Goal: Book appointment/travel/reservation

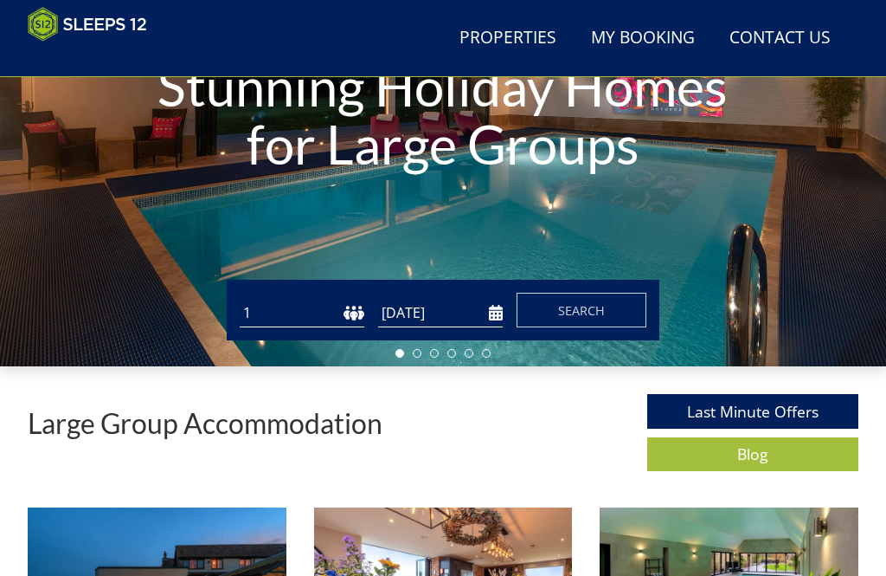
scroll to position [267, 0]
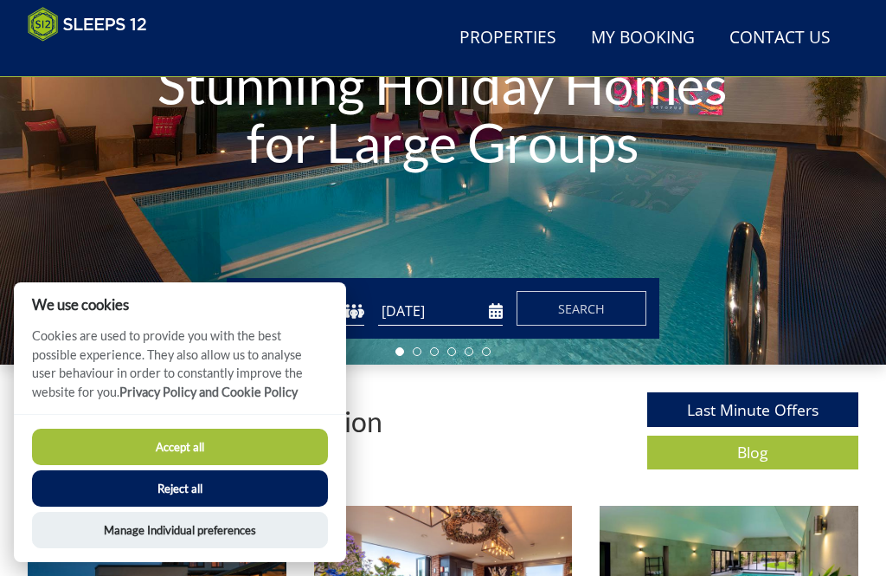
click at [247, 465] on button "Accept all" at bounding box center [180, 447] width 296 height 36
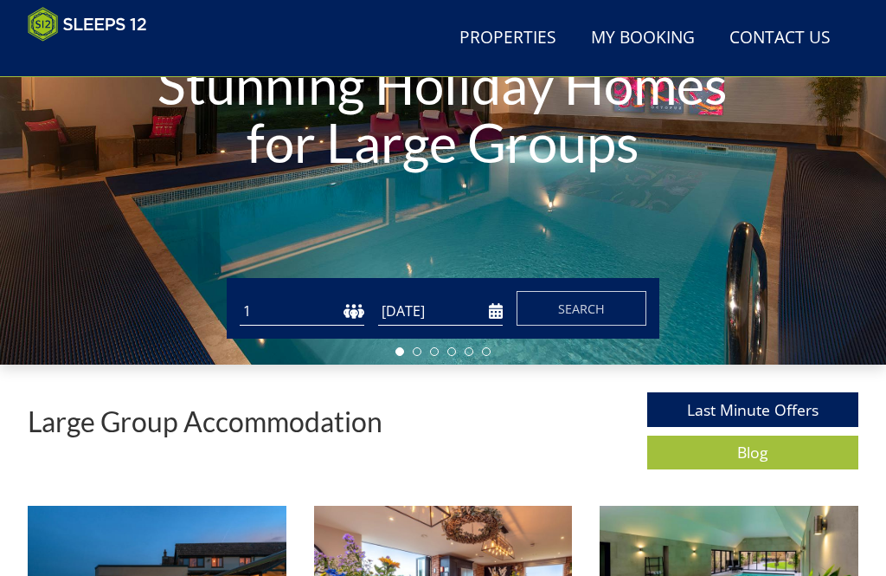
click at [355, 297] on select "1 2 3 4 5 6 7 8 9 10 11 12 13 14 15 16 17 18 19 20 21 22 23 24 25 26 27 28 29 3…" at bounding box center [302, 311] width 125 height 29
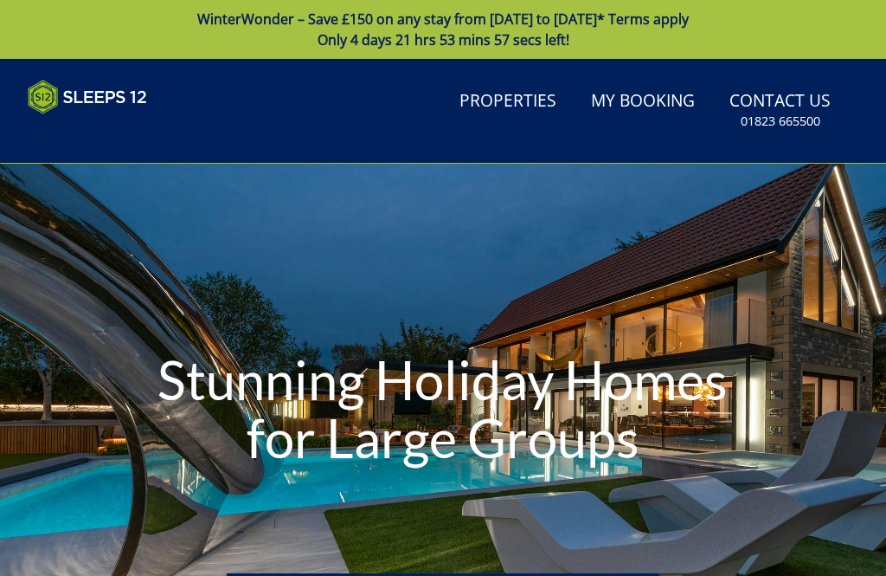
type input "[DATE]"
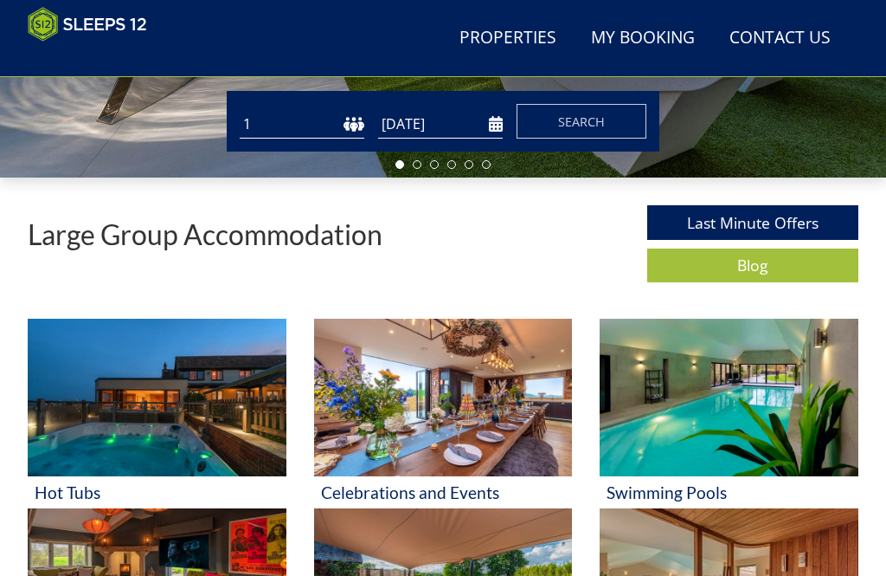
click at [350, 134] on select "1 2 3 4 5 6 7 8 9 10 11 12 13 14 15 16 17 18 19 20 21 22 23 24 25 26 27 28 29 3…" at bounding box center [302, 124] width 125 height 29
select select "8"
click at [489, 130] on input "[DATE]" at bounding box center [440, 124] width 125 height 29
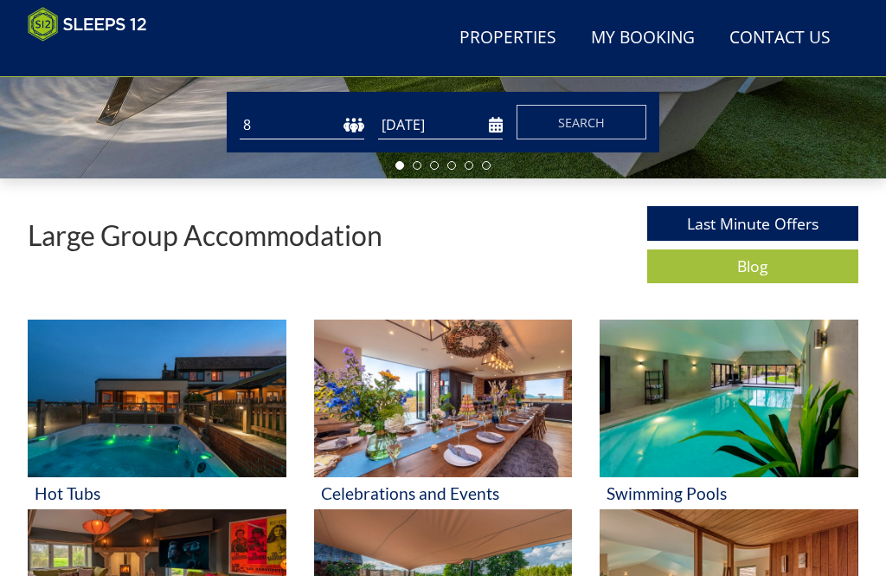
scroll to position [454, 0]
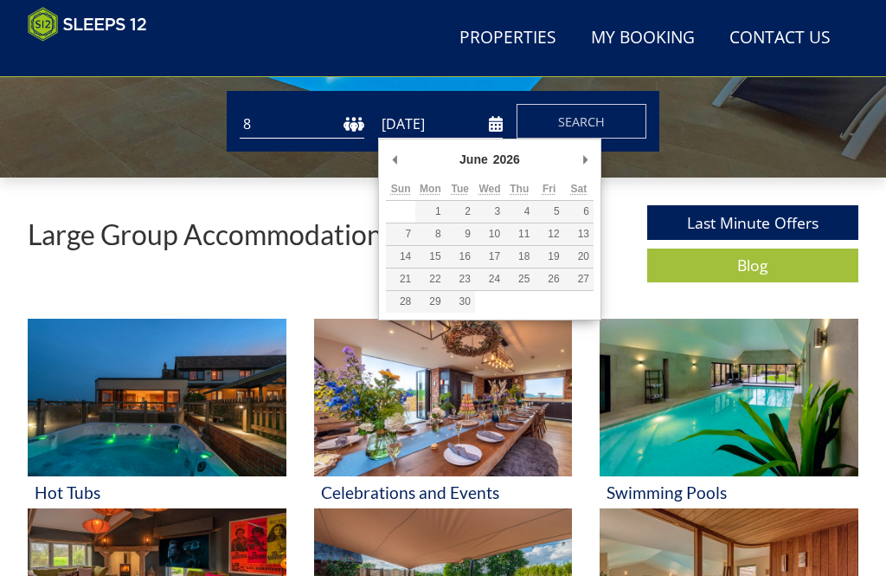
type input "[DATE]"
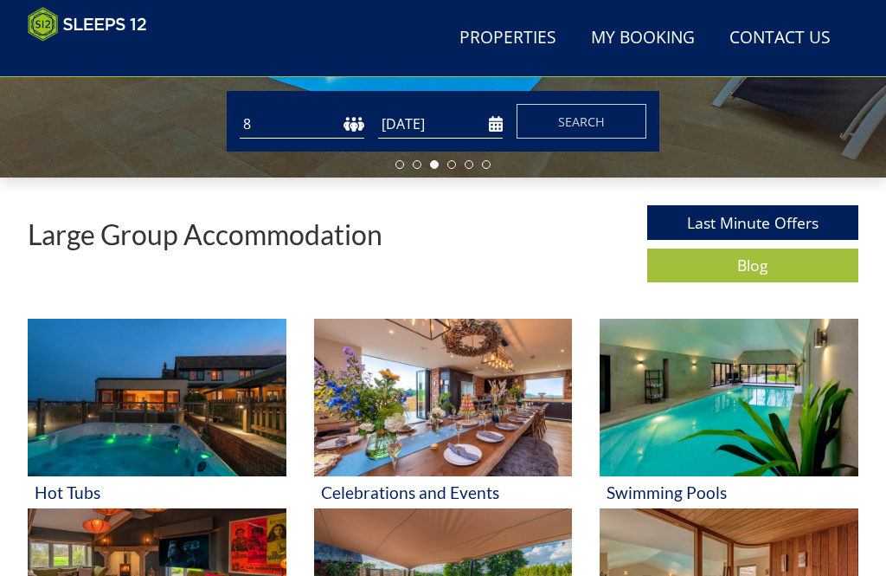
click at [604, 126] on span "Search" at bounding box center [581, 121] width 47 height 16
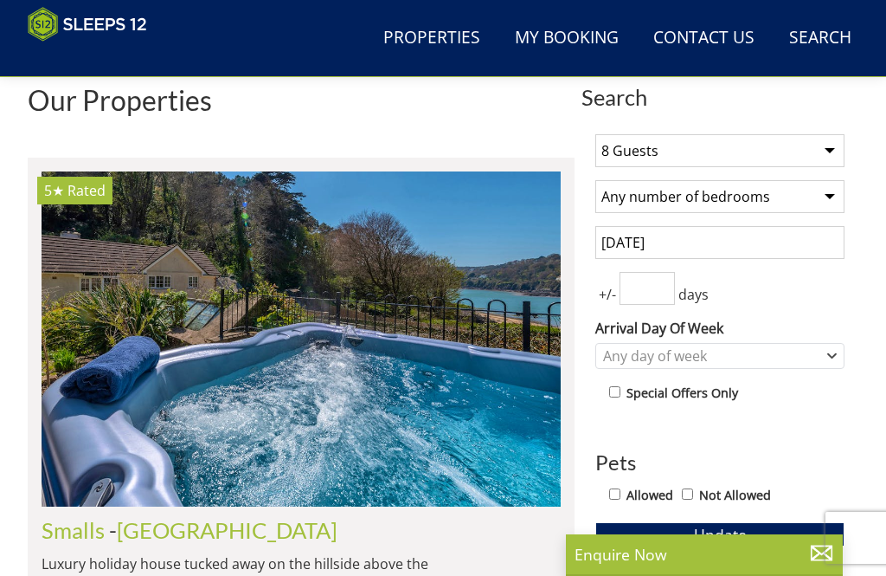
scroll to position [560, 0]
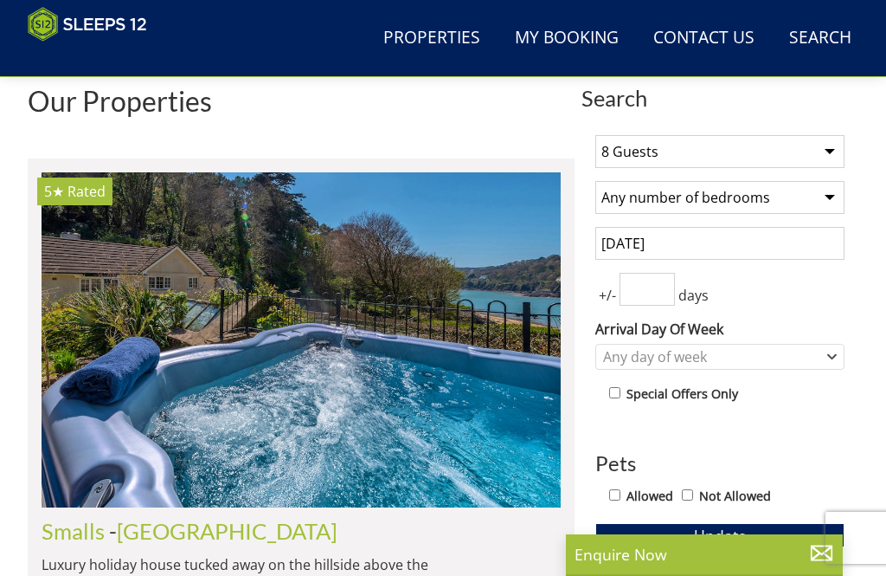
click at [662, 292] on input "number" at bounding box center [647, 289] width 55 height 33
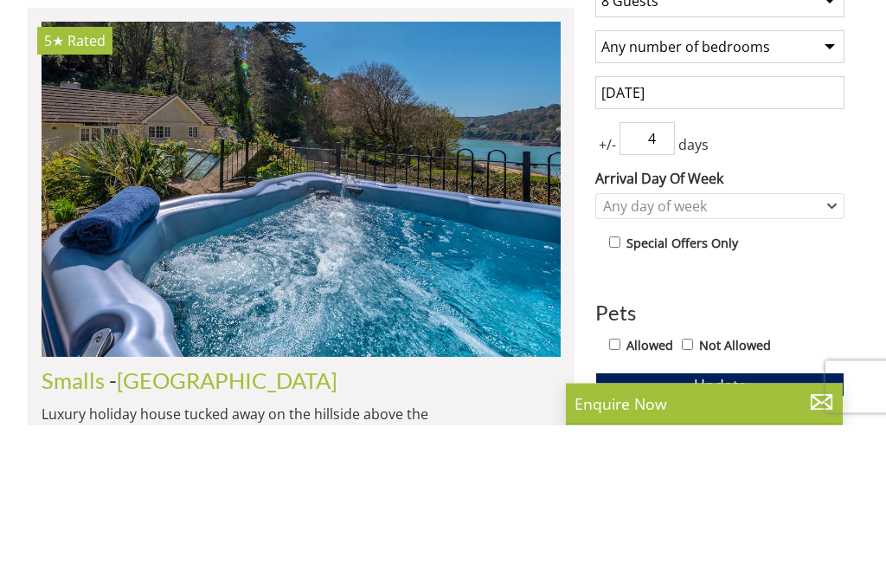
type input "4"
click at [832, 352] on icon "Combobox" at bounding box center [833, 357] width 10 height 10
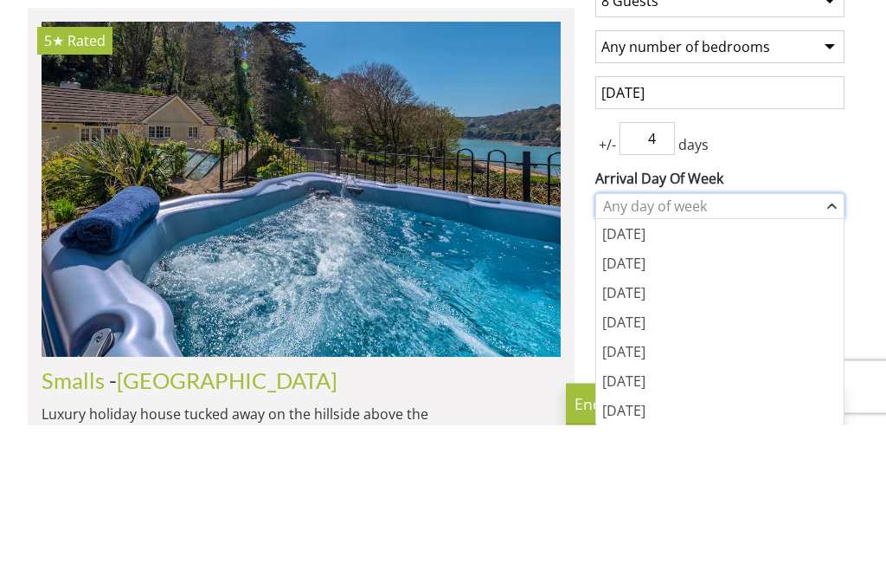
scroll to position [711, 0]
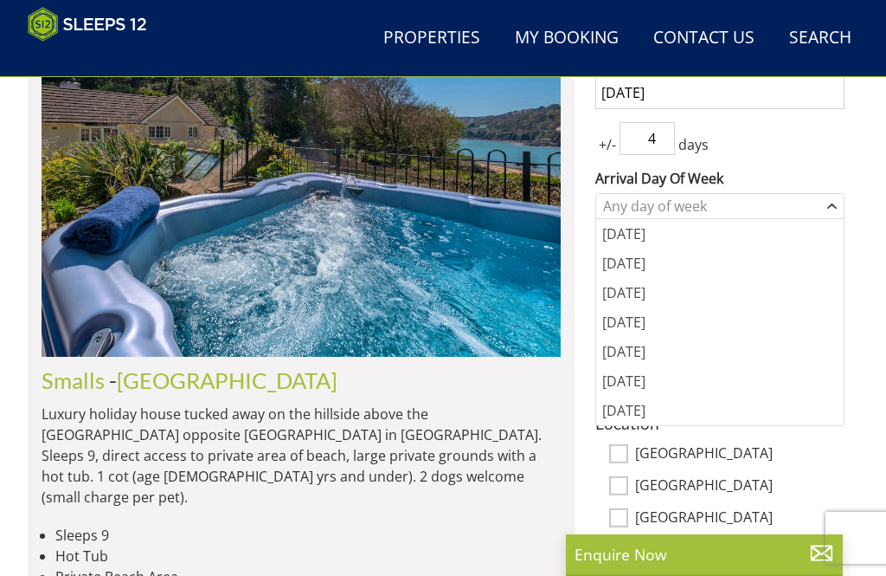
click at [640, 350] on div "[DATE]" at bounding box center [720, 351] width 248 height 29
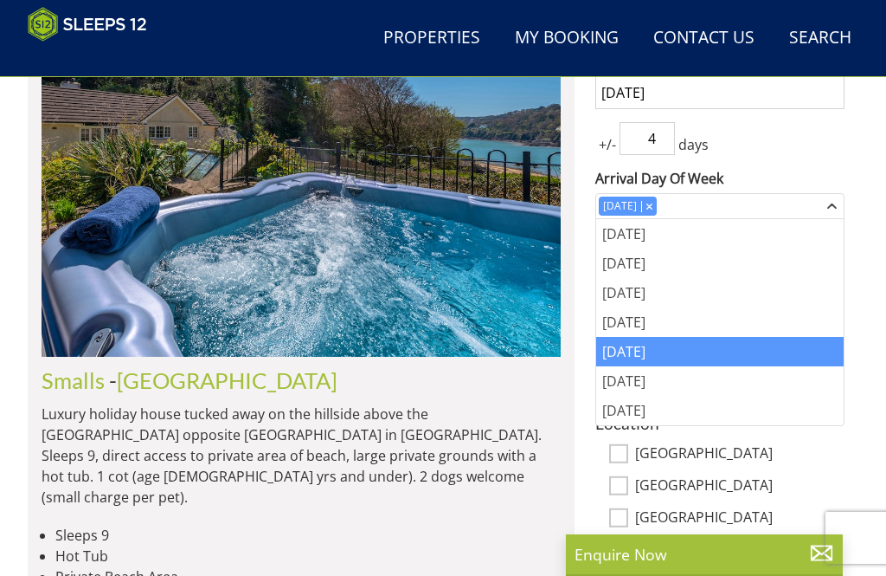
click at [838, 154] on div "+/- 4 days" at bounding box center [720, 138] width 249 height 33
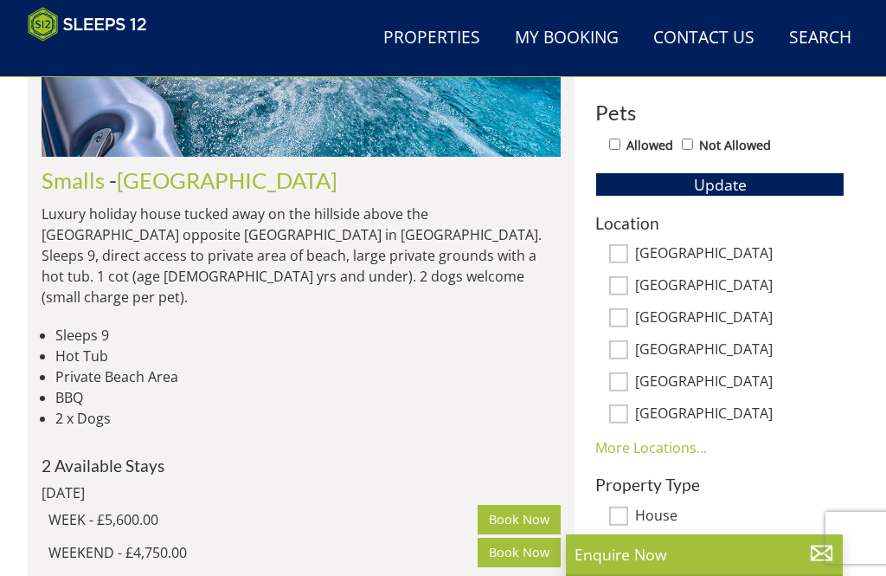
scroll to position [909, 0]
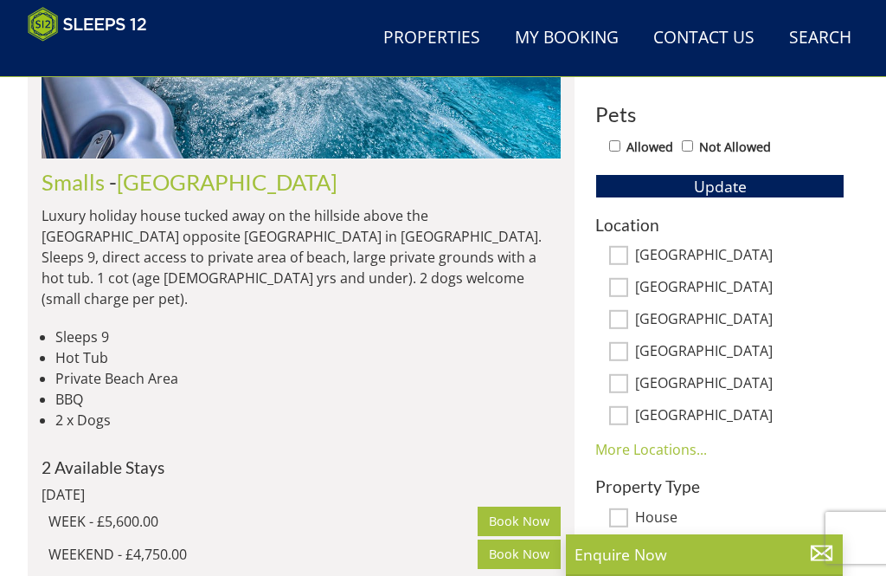
click at [740, 181] on span "Update" at bounding box center [720, 186] width 53 height 21
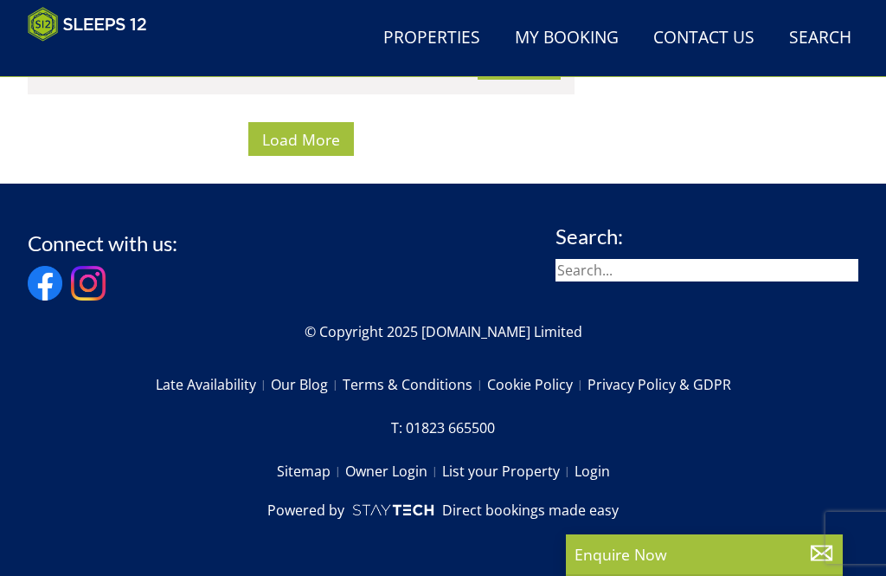
scroll to position [15664, 0]
